Goal: Transaction & Acquisition: Download file/media

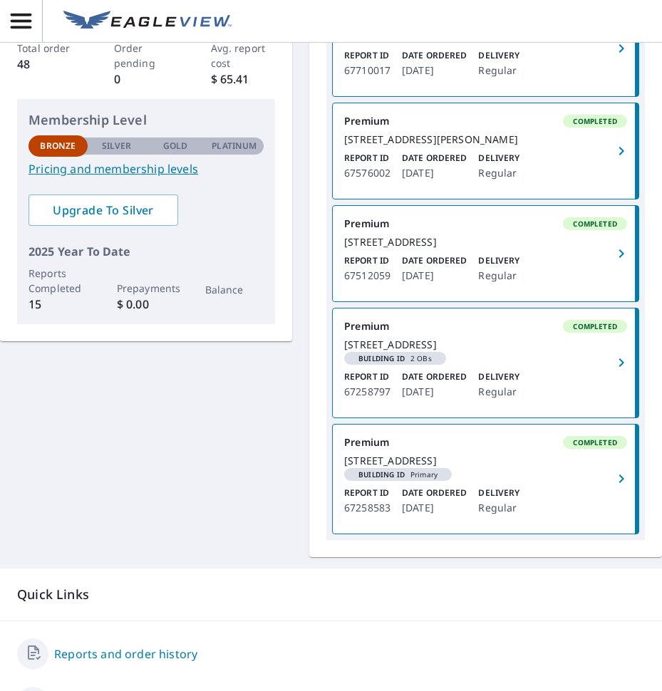
scroll to position [285, 0]
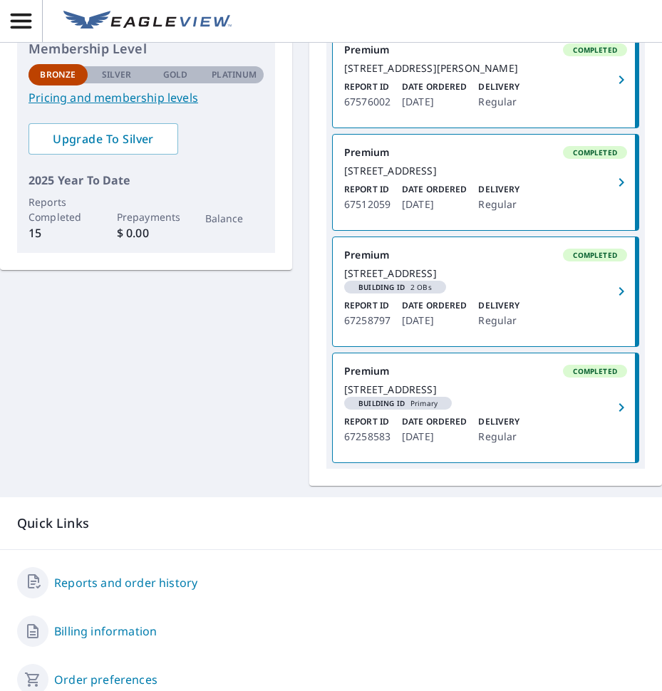
click at [447, 219] on link "Premium Completed [STREET_ADDRESS] Report ID 67512059 Date Ordered [DATE] Deliv…" at bounding box center [486, 182] width 306 height 95
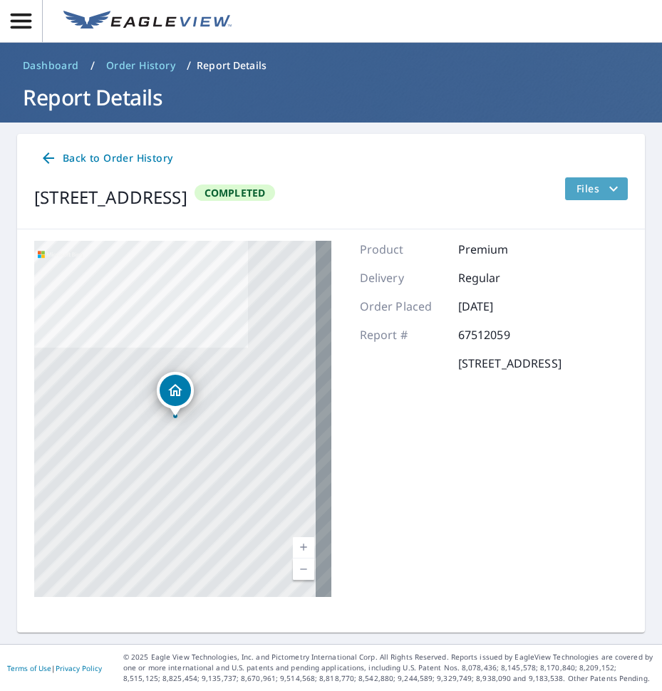
click at [605, 189] on icon "filesDropdownBtn-67512059" at bounding box center [613, 188] width 17 height 17
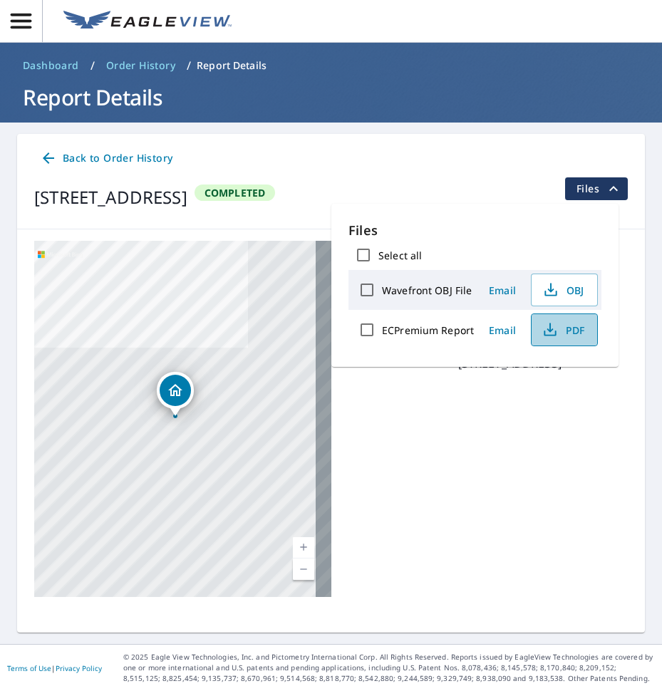
click at [556, 330] on icon "button" at bounding box center [549, 329] width 17 height 17
click at [448, 332] on label "ECPremium Report" at bounding box center [428, 330] width 92 height 14
click at [382, 332] on input "ECPremium Report" at bounding box center [367, 330] width 30 height 30
checkbox input "true"
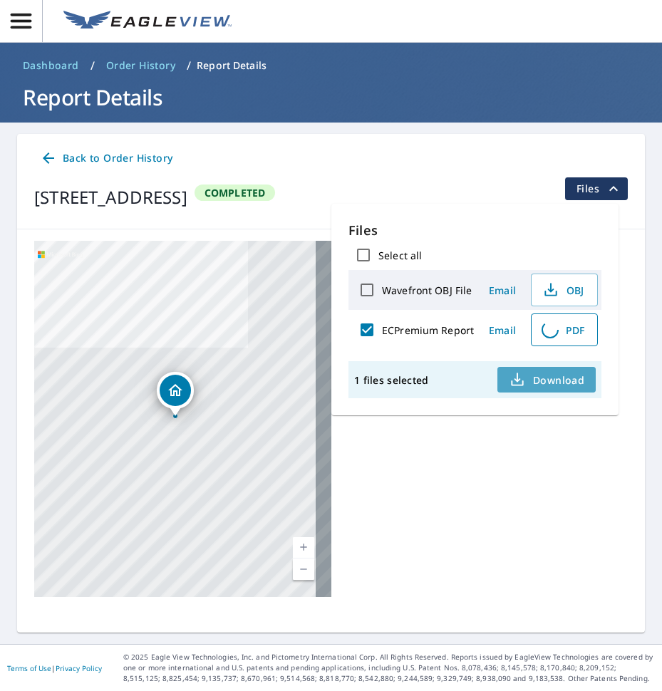
click at [543, 376] on span "Download" at bounding box center [547, 379] width 76 height 17
